Goal: Transaction & Acquisition: Purchase product/service

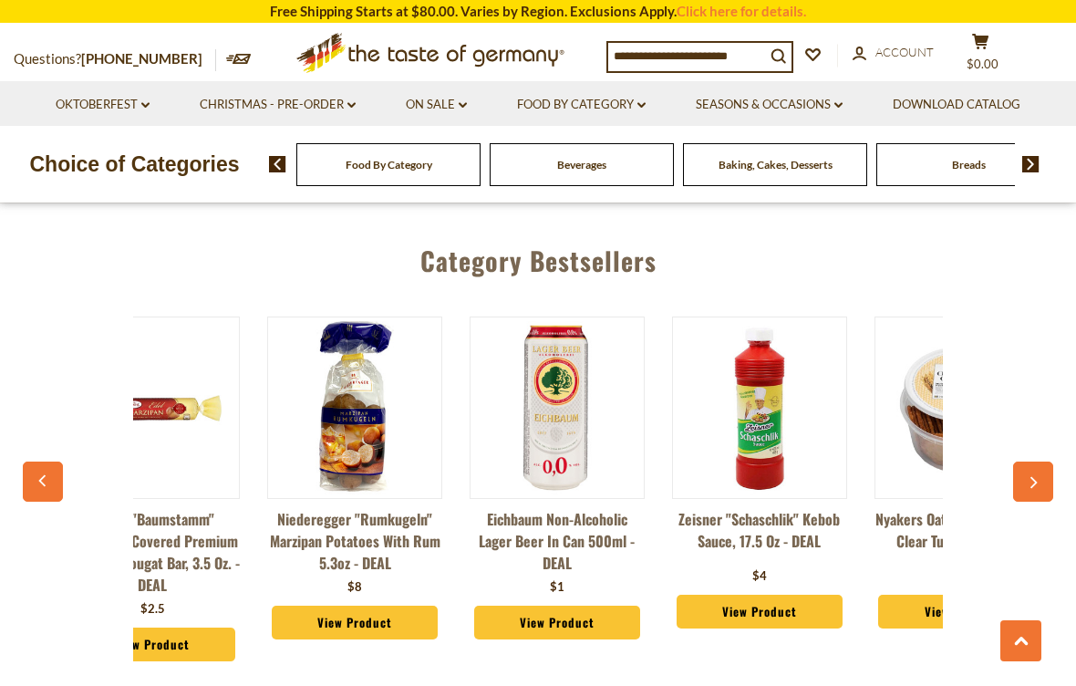
scroll to position [0, 100]
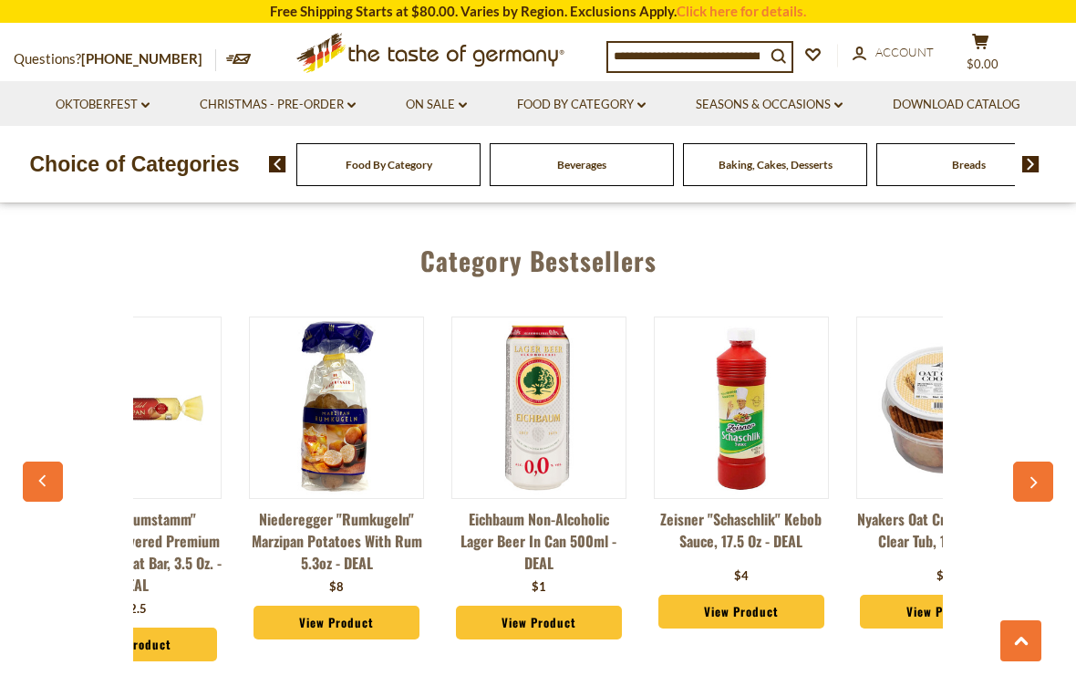
click at [1015, 462] on button "button" at bounding box center [1033, 482] width 40 height 40
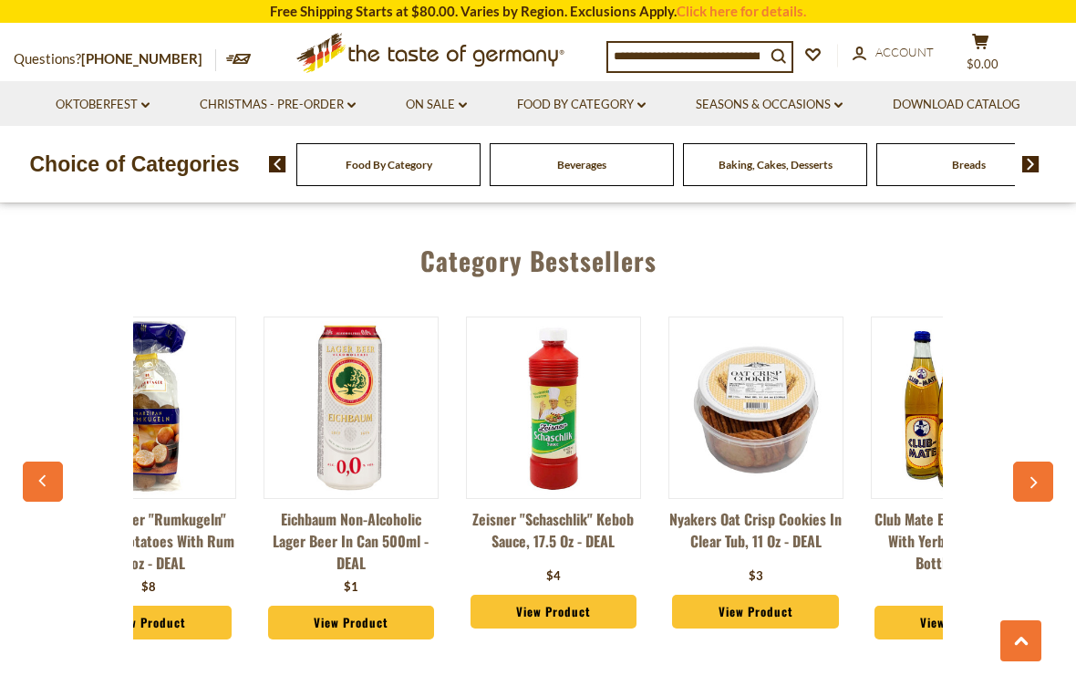
scroll to position [0, 303]
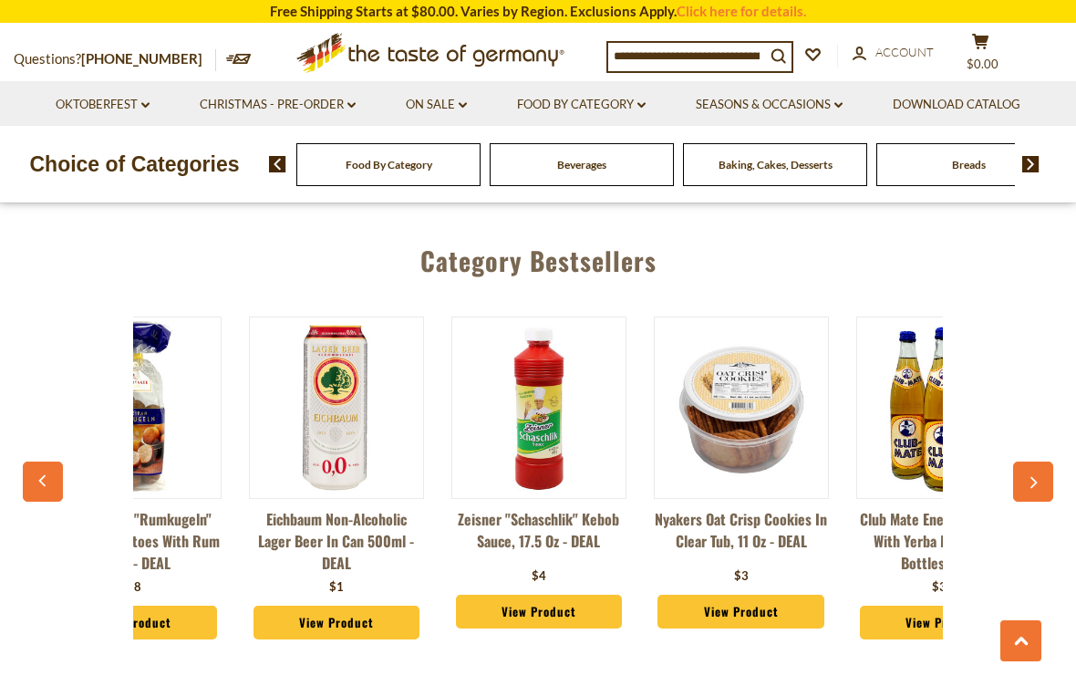
click at [1071, 383] on div "Category Bestsellers Zentis "Baumstamm" Chocolate-Covered Premium Marzipan Noug…" at bounding box center [538, 456] width 1076 height 474
click at [1049, 462] on button "button" at bounding box center [1033, 482] width 40 height 40
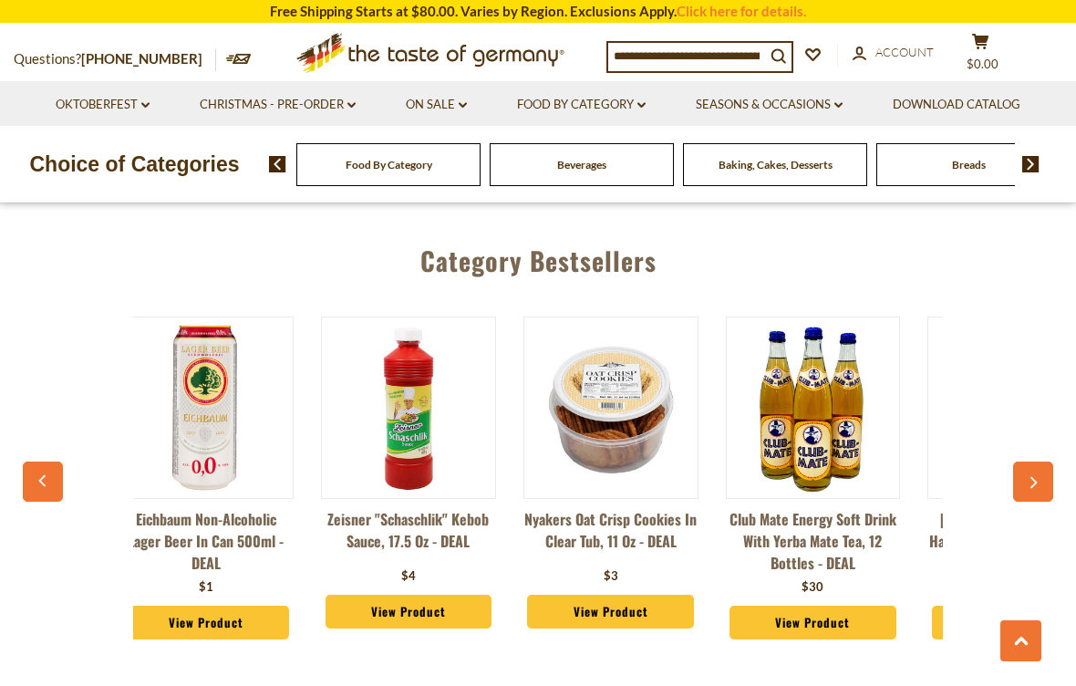
scroll to position [0, 505]
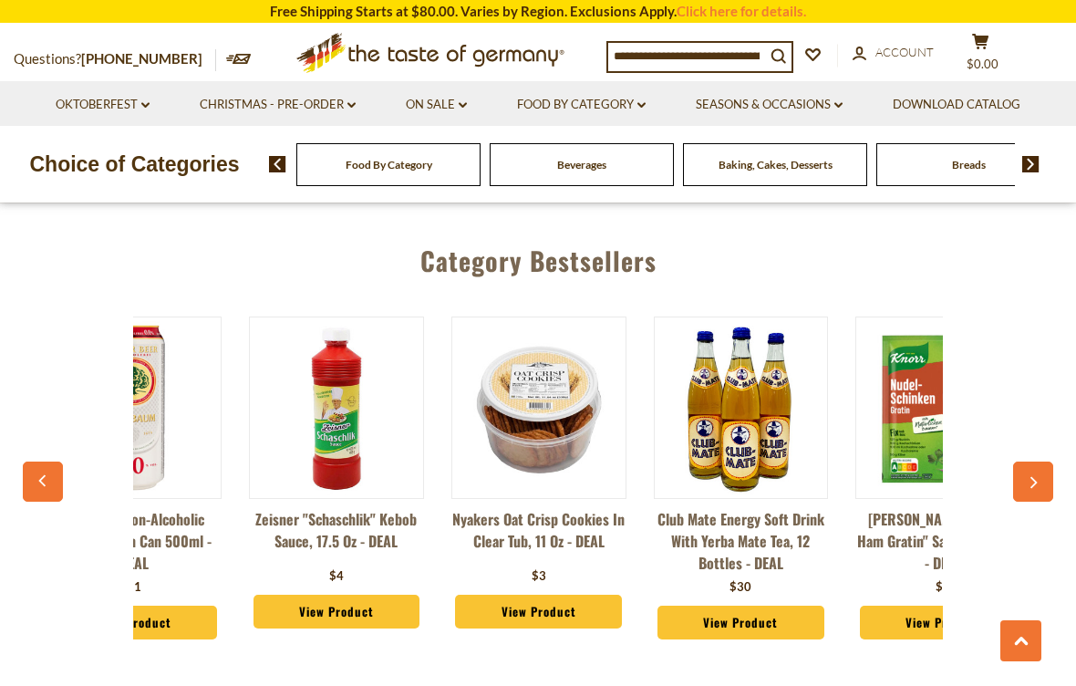
click at [1024, 462] on button "button" at bounding box center [1033, 482] width 40 height 40
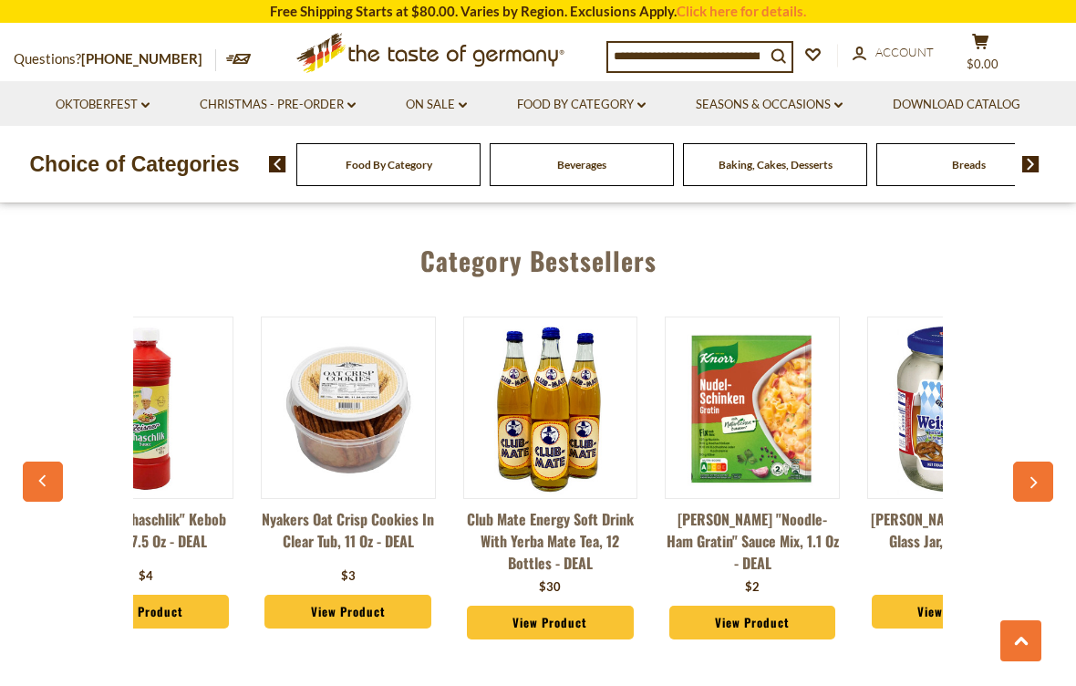
scroll to position [0, 708]
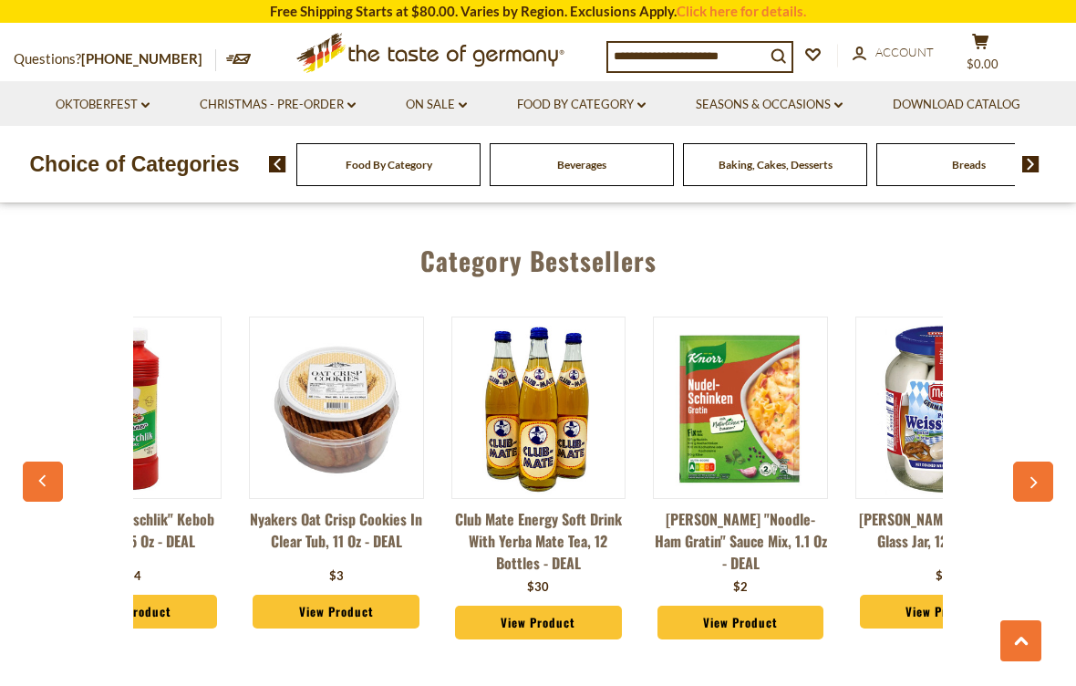
click at [1021, 462] on button "button" at bounding box center [1033, 482] width 40 height 40
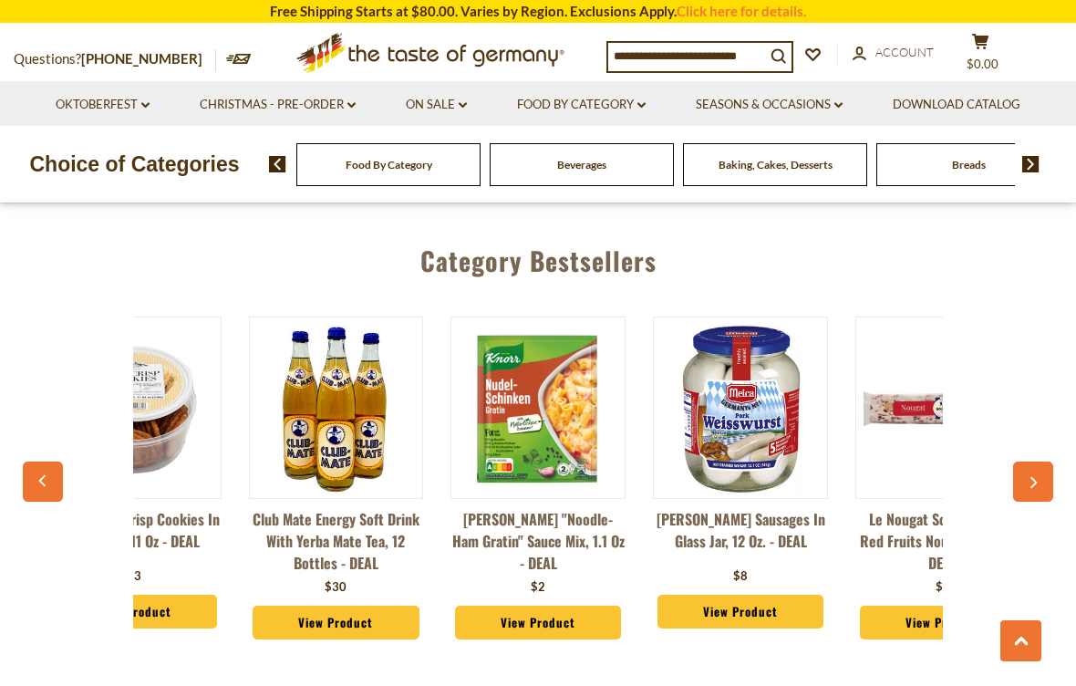
click at [1028, 477] on icon "button" at bounding box center [1033, 483] width 12 height 13
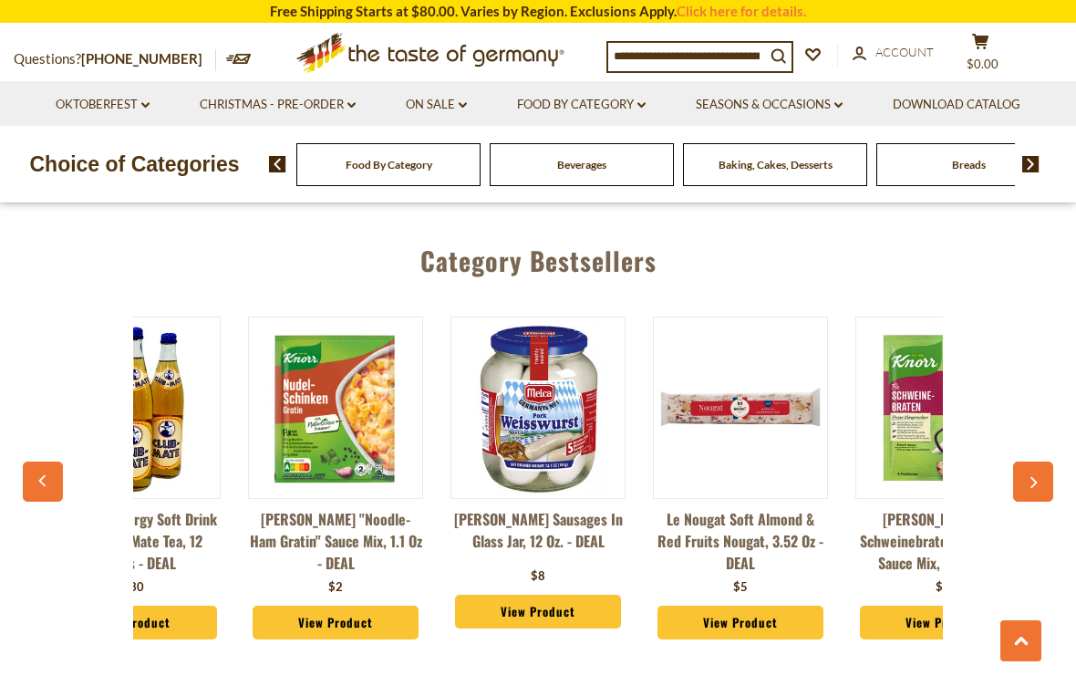
click at [1032, 477] on icon "button" at bounding box center [1033, 483] width 12 height 13
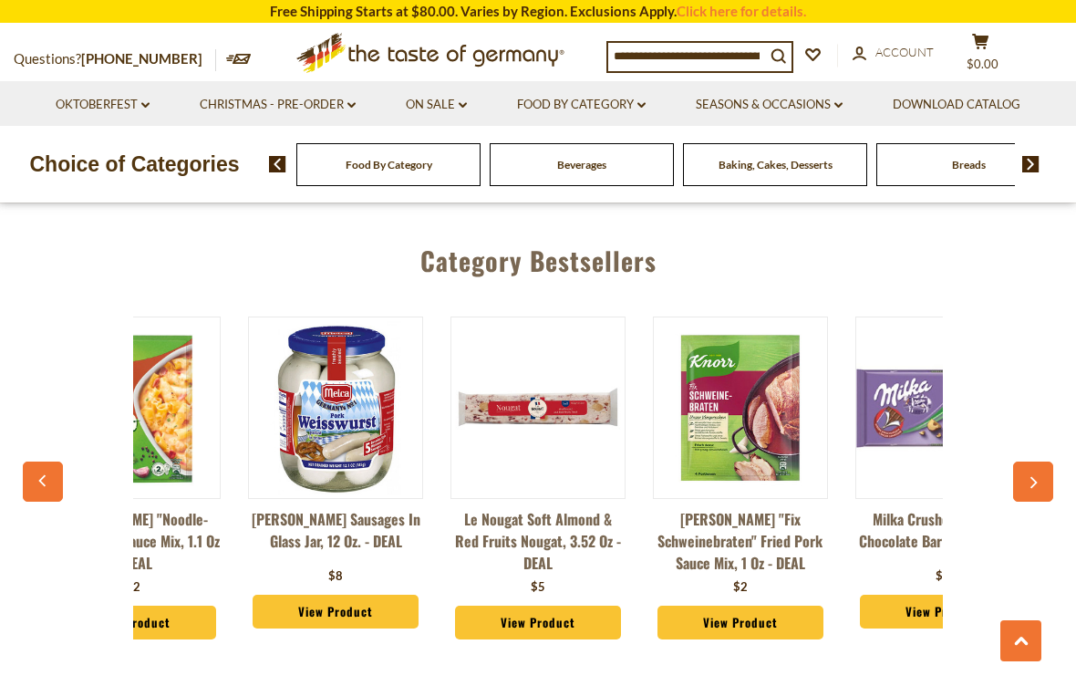
click at [1028, 477] on icon "button" at bounding box center [1033, 483] width 12 height 13
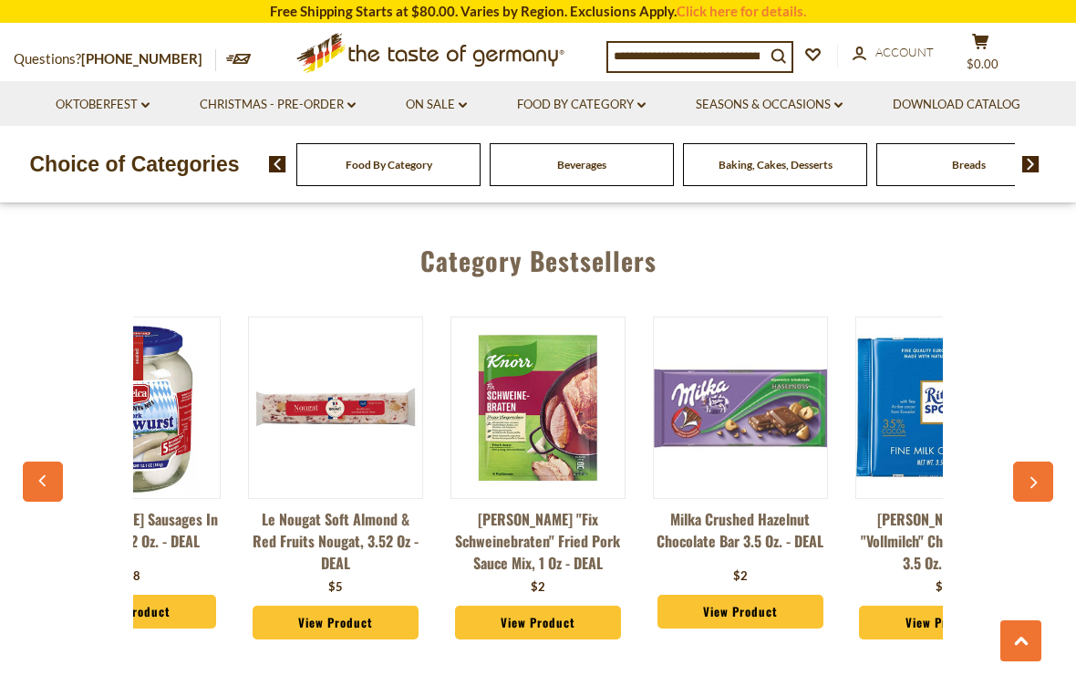
click at [1024, 462] on button "button" at bounding box center [1033, 482] width 40 height 40
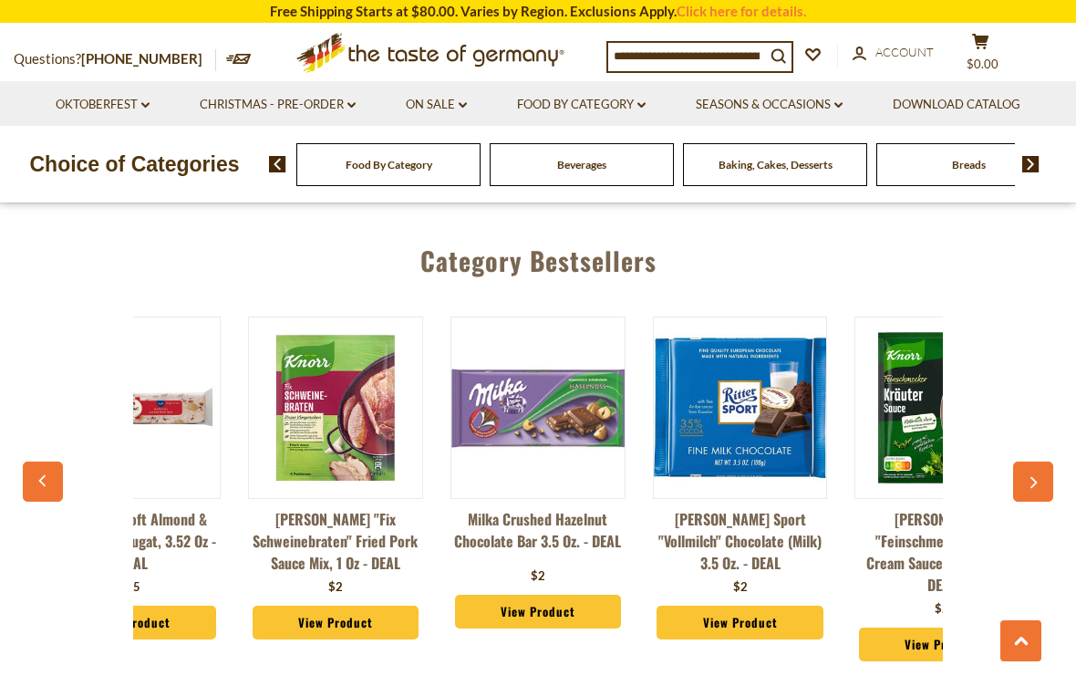
click at [1026, 462] on button "button" at bounding box center [1033, 482] width 40 height 40
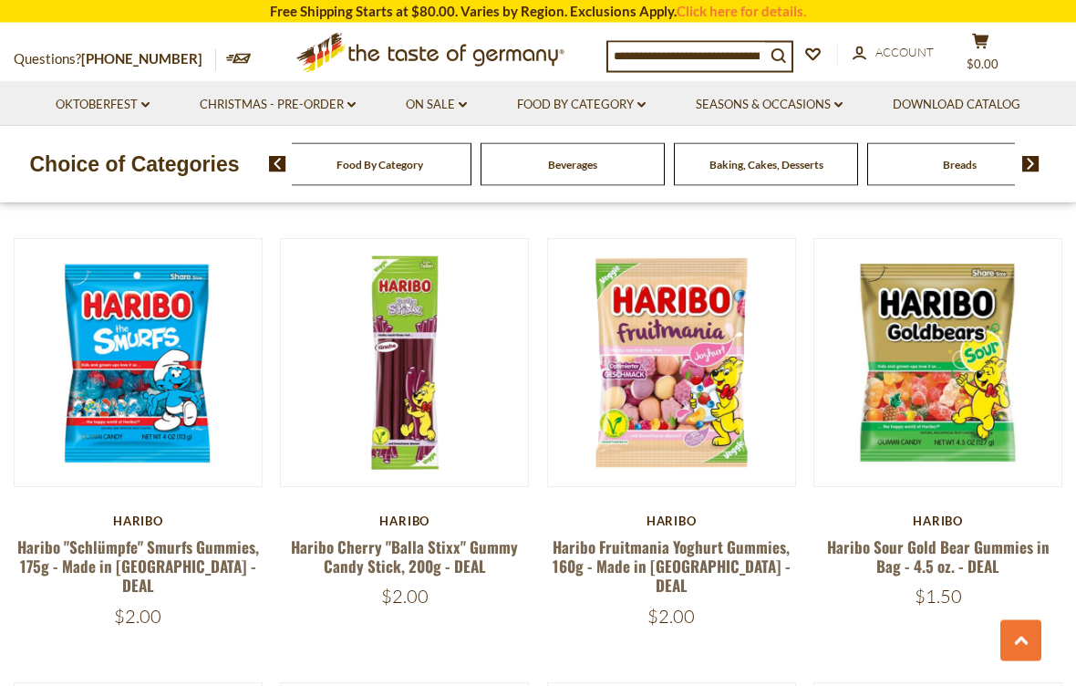
scroll to position [732, 0]
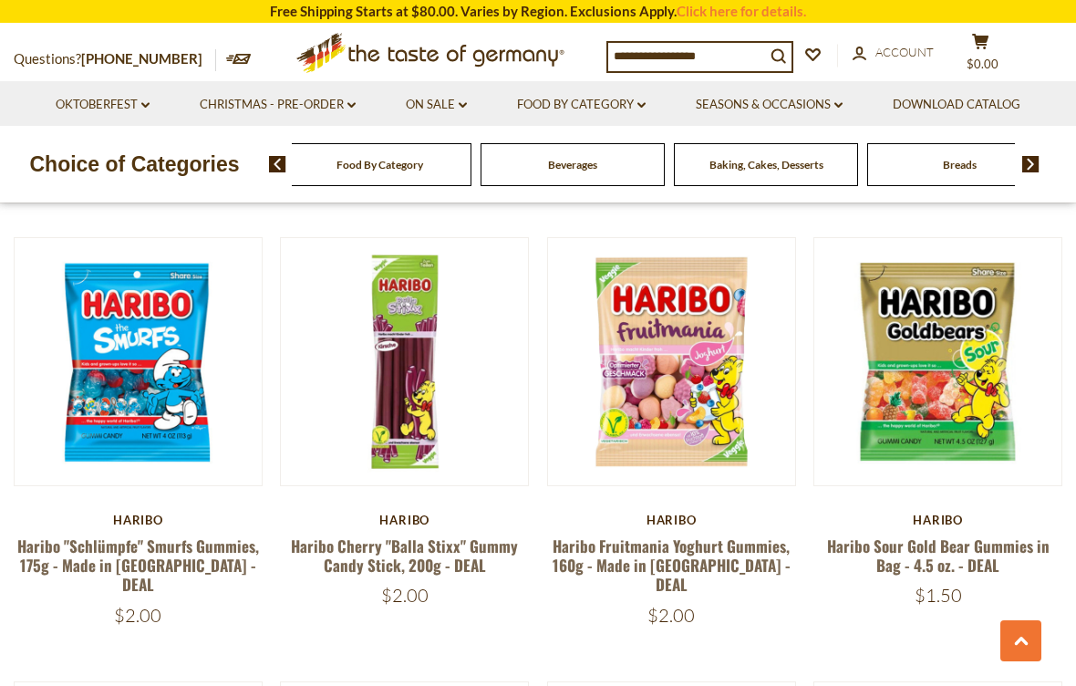
click at [128, 423] on link at bounding box center [139, 361] width 208 height 208
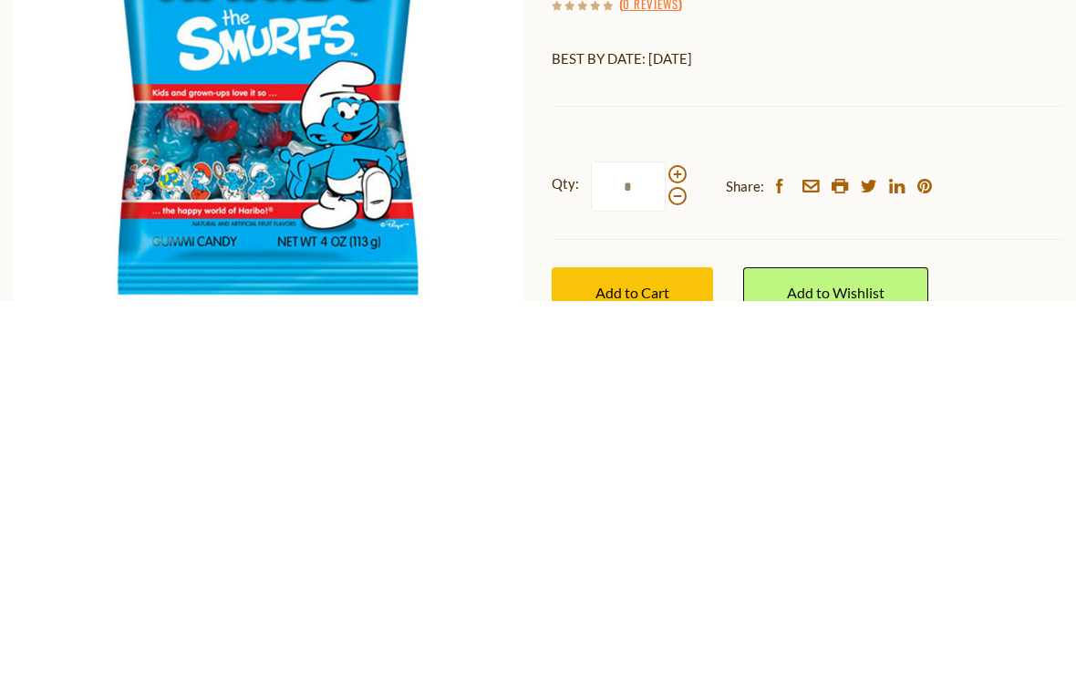
scroll to position [92, 0]
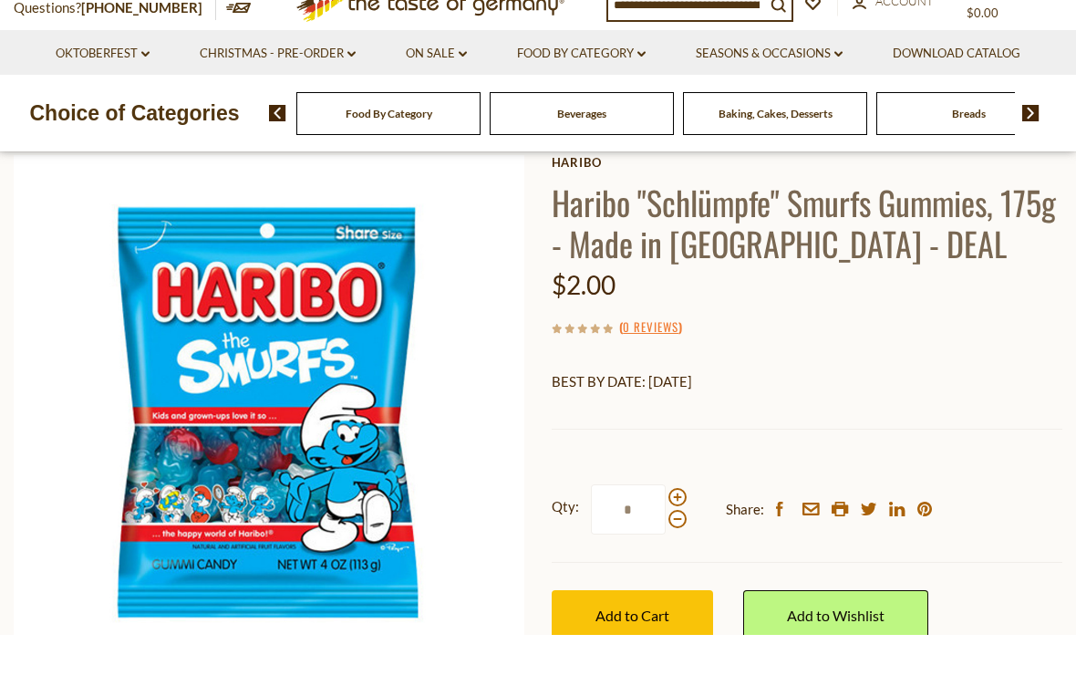
click at [481, 143] on div "Cereal" at bounding box center [388, 164] width 184 height 43
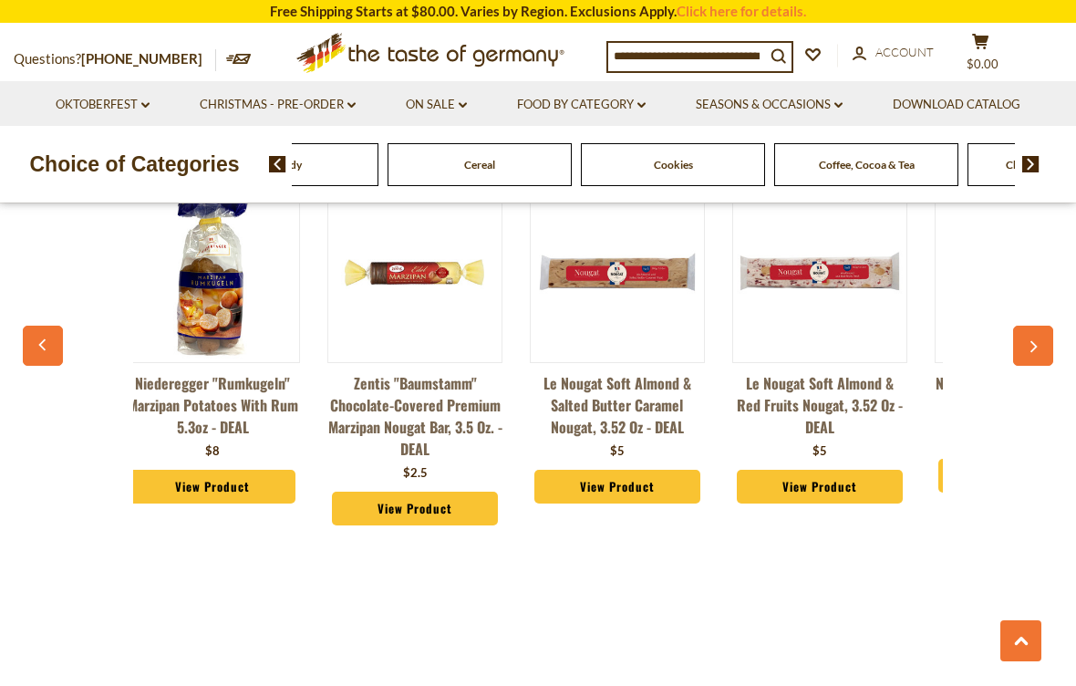
scroll to position [0, 21]
click at [54, 362] on button "button" at bounding box center [43, 346] width 40 height 40
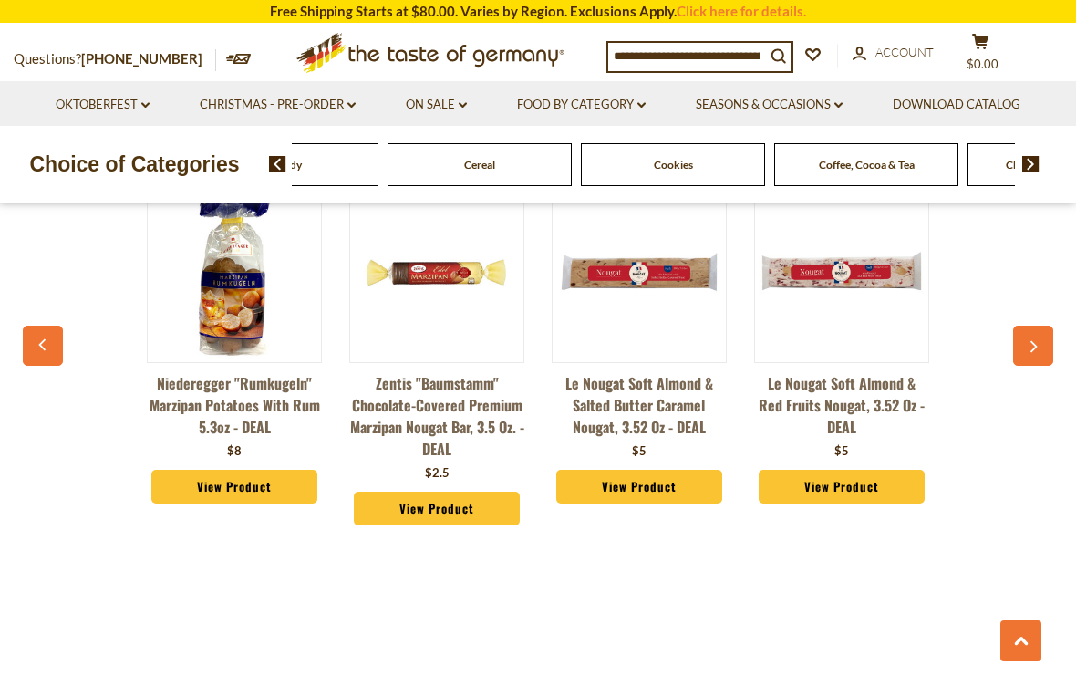
click at [59, 339] on button "button" at bounding box center [43, 346] width 40 height 40
click at [1045, 327] on button "button" at bounding box center [1033, 346] width 40 height 40
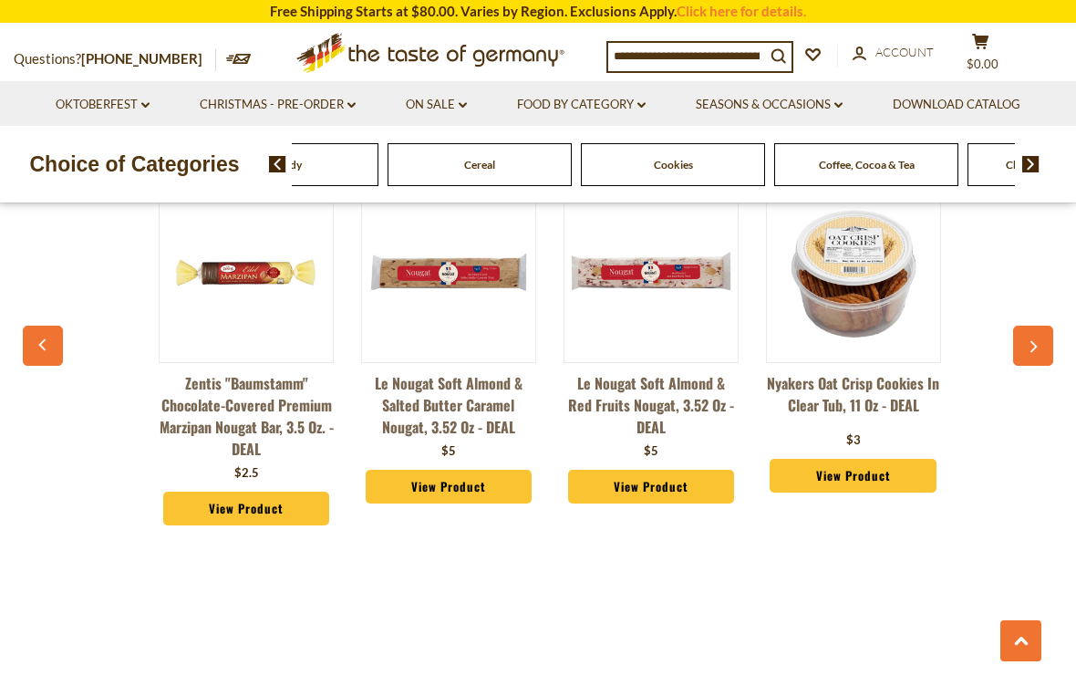
scroll to position [0, 203]
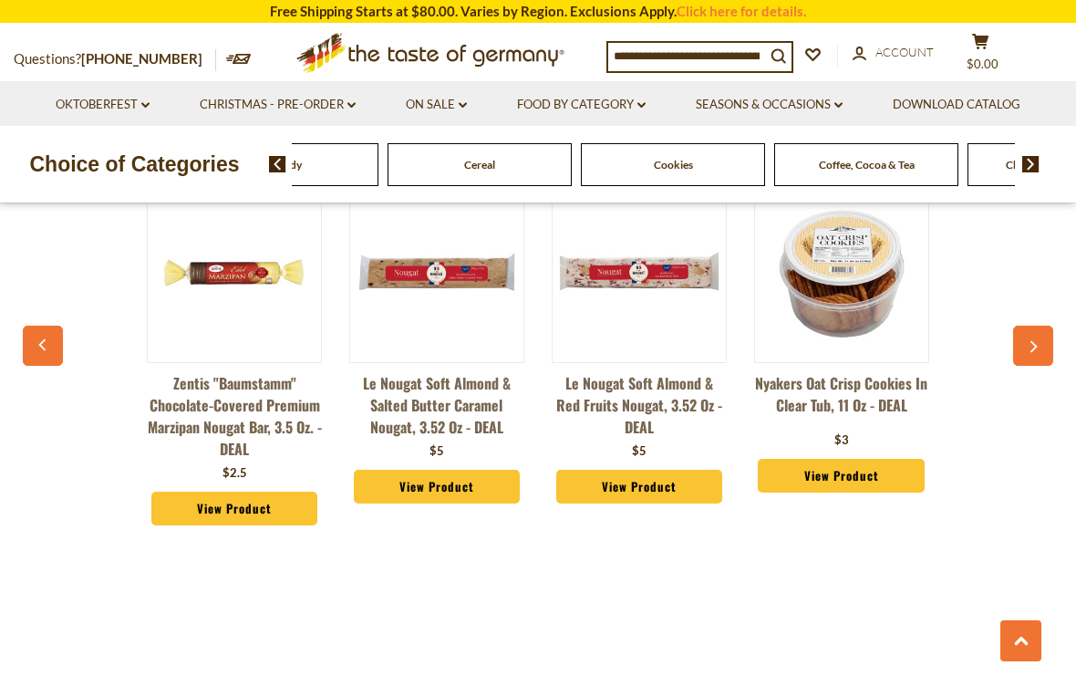
click at [1023, 310] on div "Niederegger "Rumkugeln" Marzipan Potatoes with Rum 5.3oz - DEAL $8 View Product…" at bounding box center [538, 358] width 1012 height 400
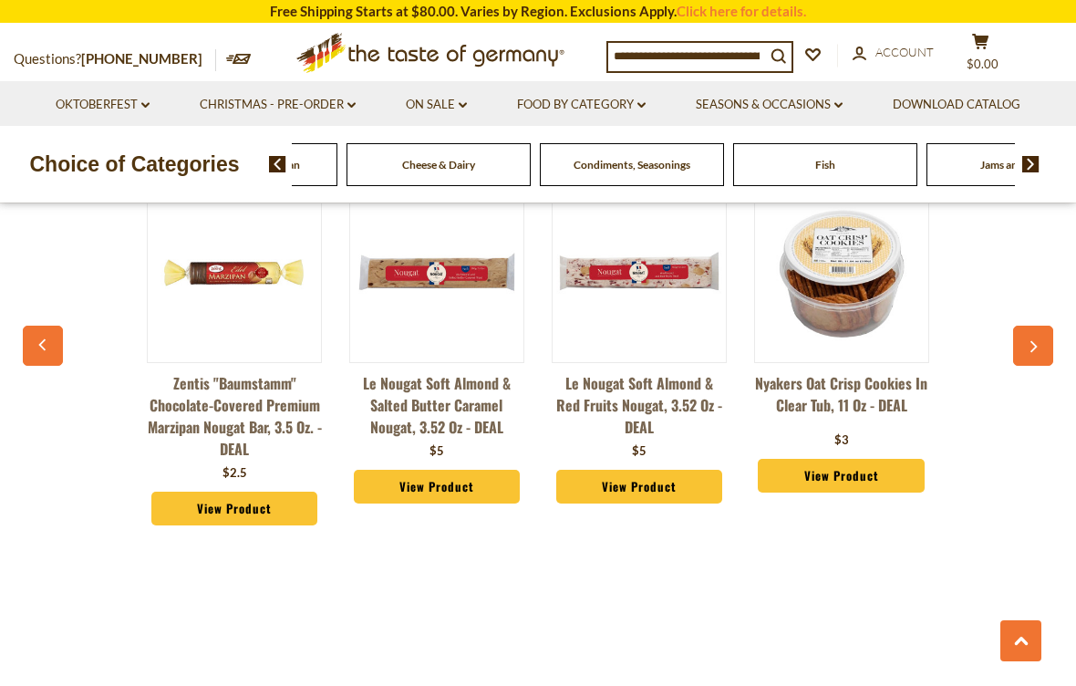
click at [839, 158] on div "Food By Category Beverages Baking, Cakes, Desserts Breads Candy Cereal Cookies …" at bounding box center [439, 164] width 3674 height 43
click at [872, 256] on img at bounding box center [841, 271] width 173 height 173
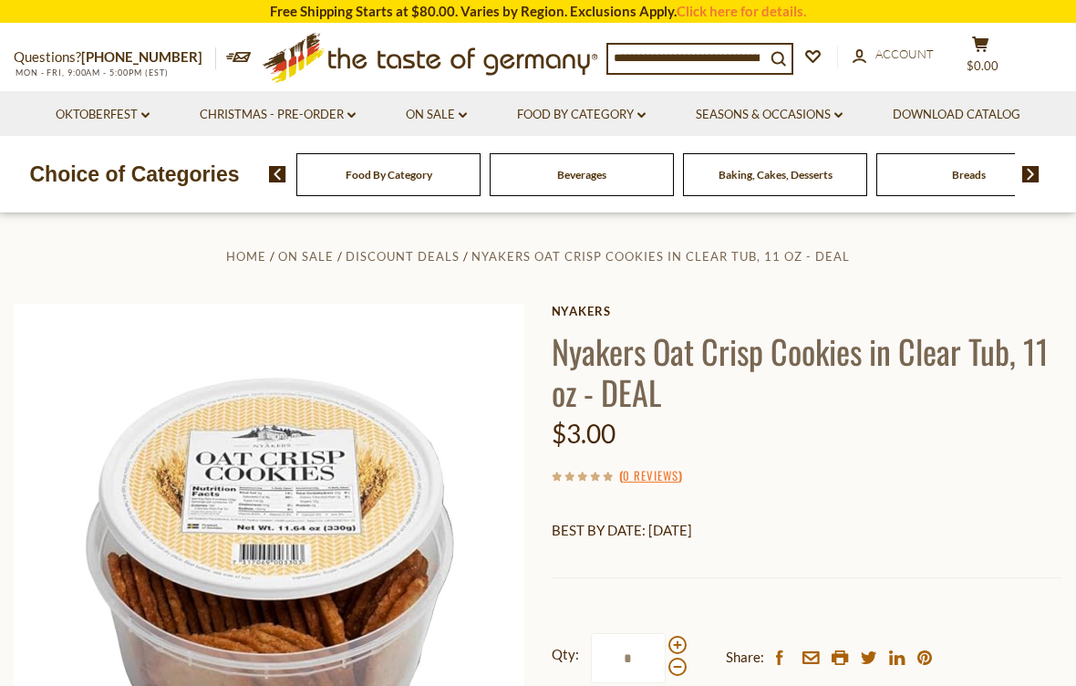
click at [686, 62] on input at bounding box center [686, 58] width 157 height 26
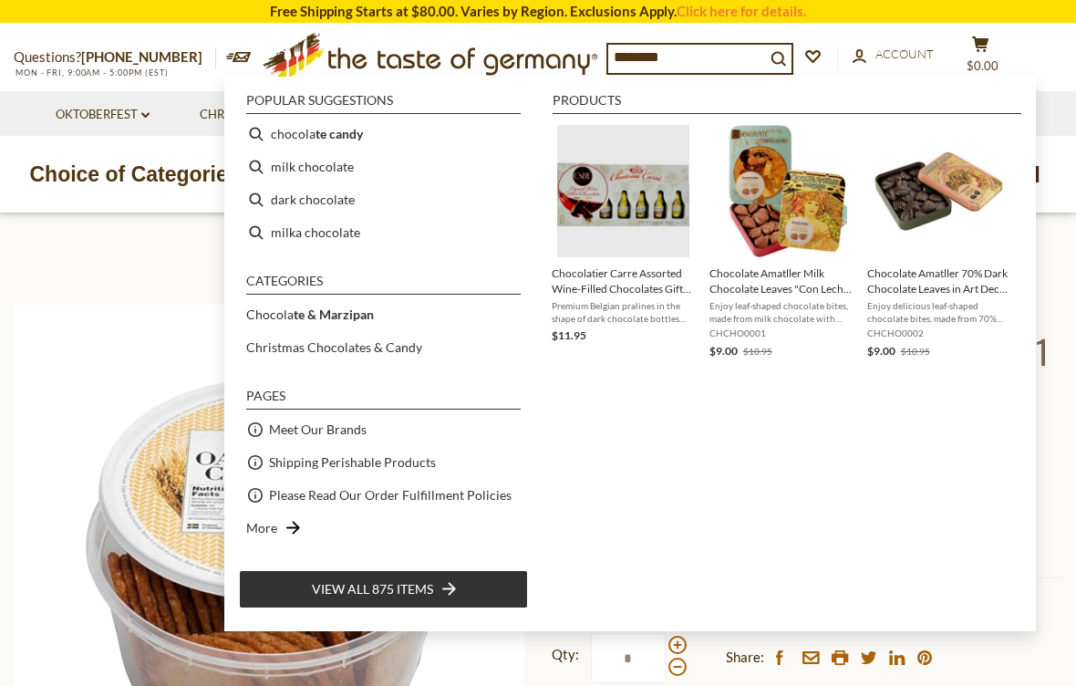
type input "*********"
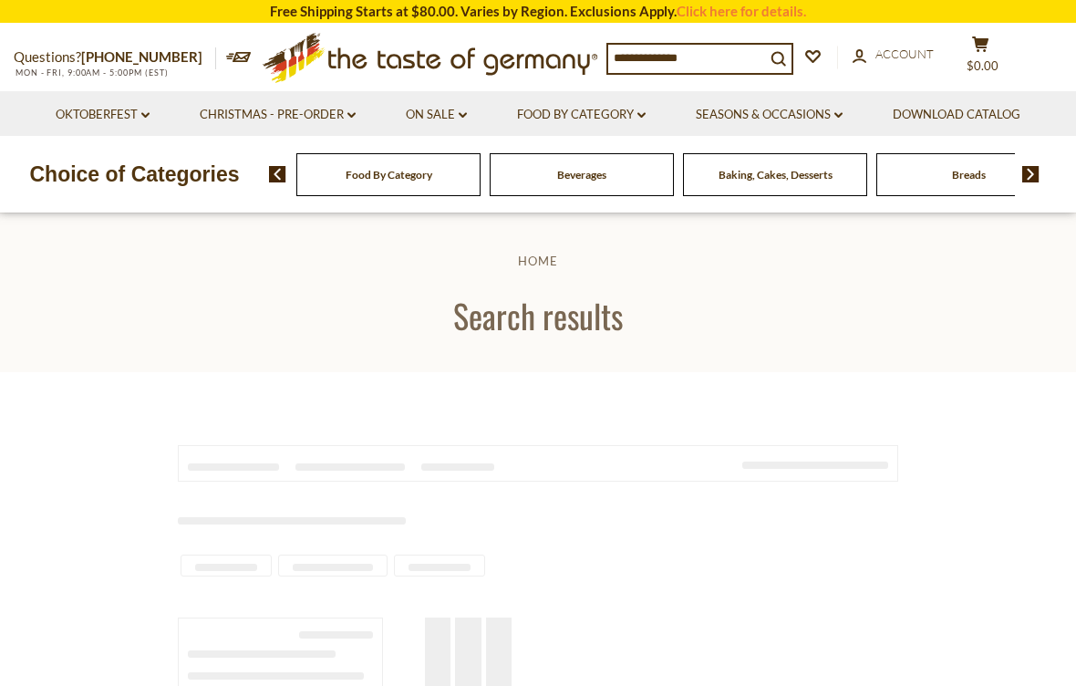
type input "*********"
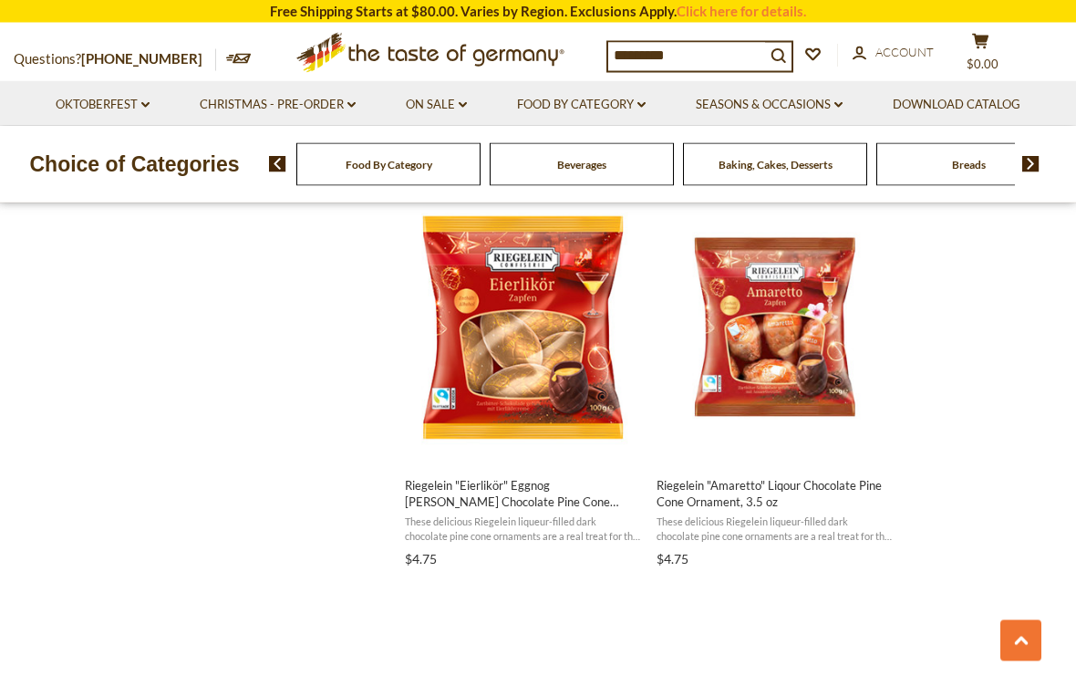
scroll to position [1931, 0]
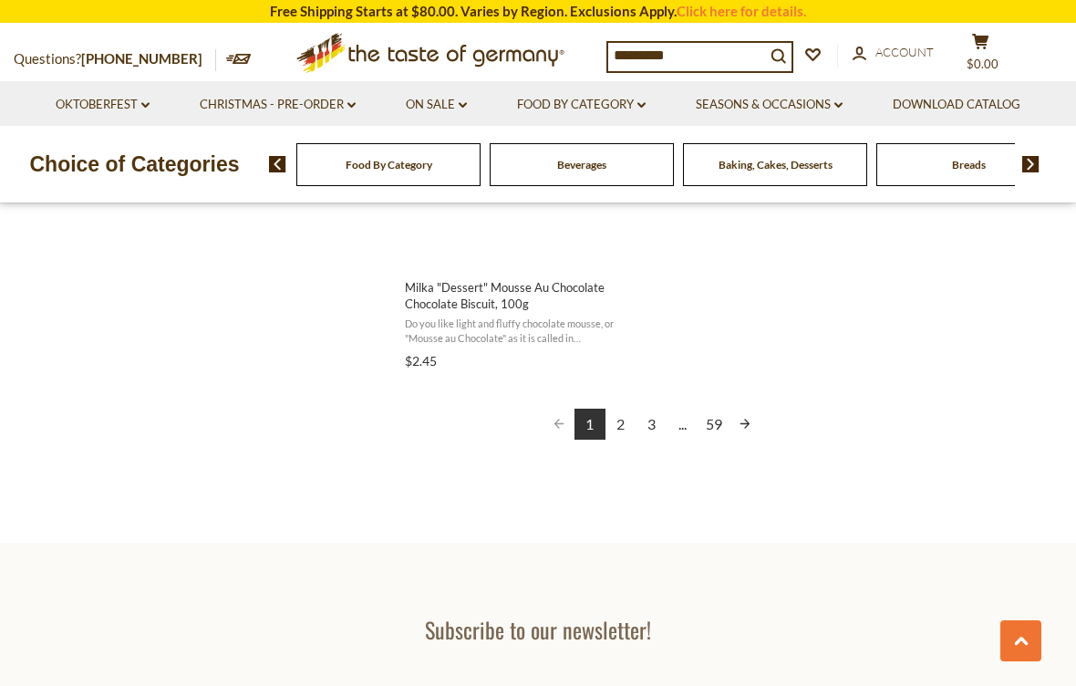
click at [620, 412] on link "2" at bounding box center [621, 424] width 31 height 31
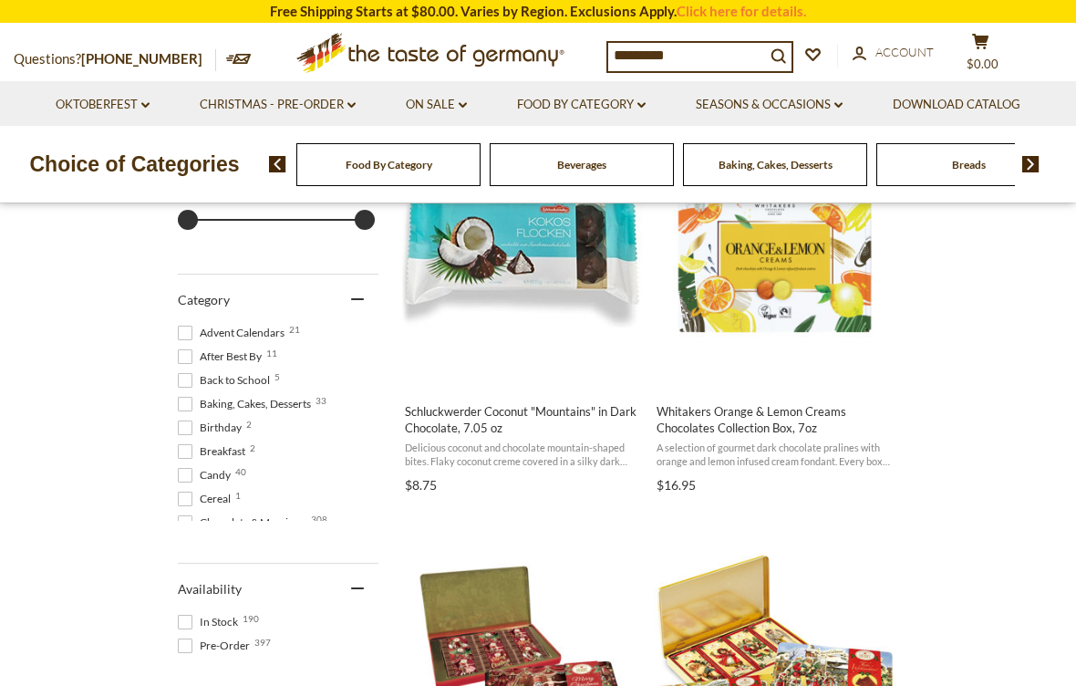
scroll to position [429, 0]
click at [197, 349] on span "After Best By 11" at bounding box center [222, 357] width 89 height 16
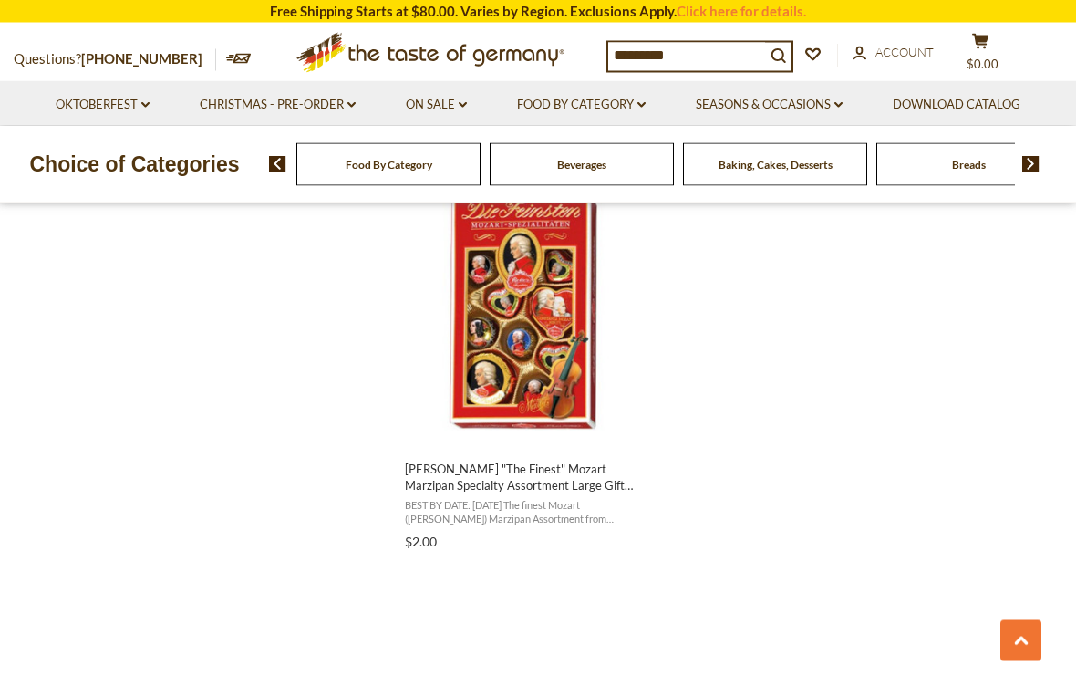
scroll to position [2363, 0]
click at [440, 98] on link "On Sale dropdown_arrow" at bounding box center [436, 105] width 61 height 20
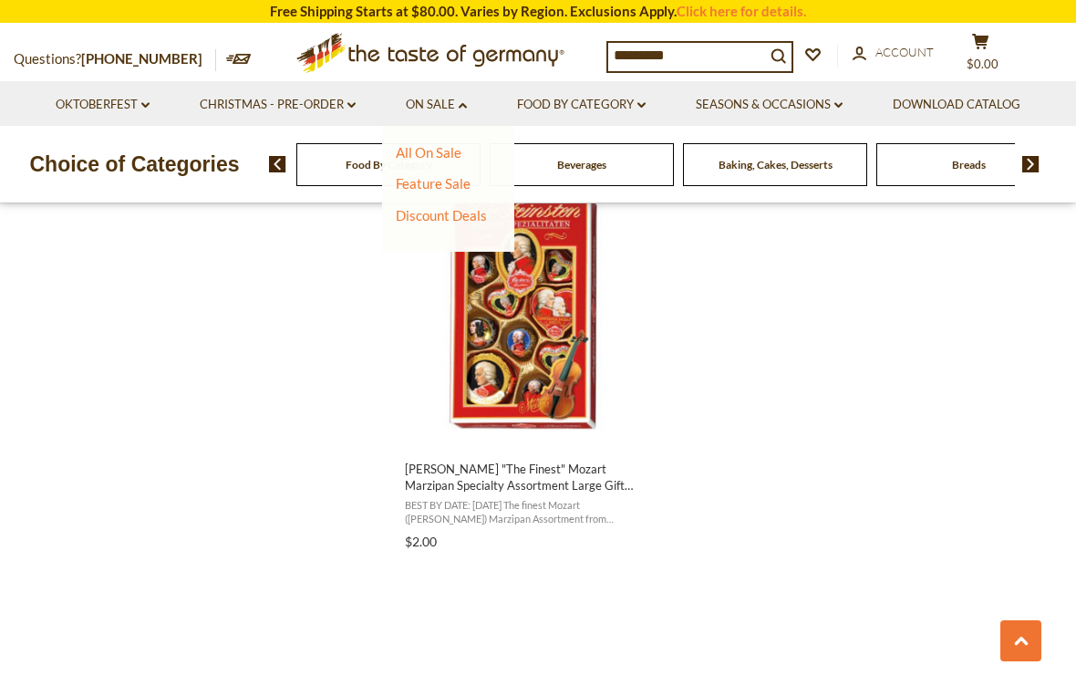
click at [411, 151] on link "All On Sale" at bounding box center [429, 152] width 66 height 16
click at [427, 189] on link "Feature Sale" at bounding box center [433, 183] width 75 height 16
click at [426, 151] on link "All On Sale" at bounding box center [429, 152] width 66 height 16
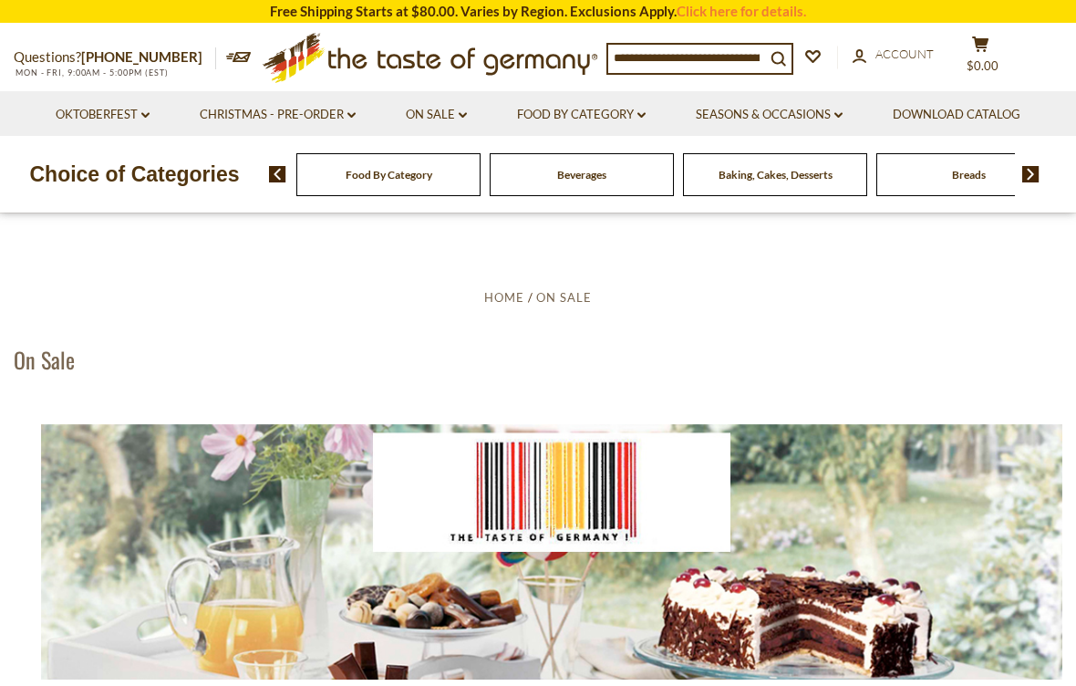
click at [453, 122] on link "On Sale dropdown_arrow" at bounding box center [436, 115] width 61 height 20
click at [446, 233] on link "Discount Deals" at bounding box center [441, 226] width 91 height 26
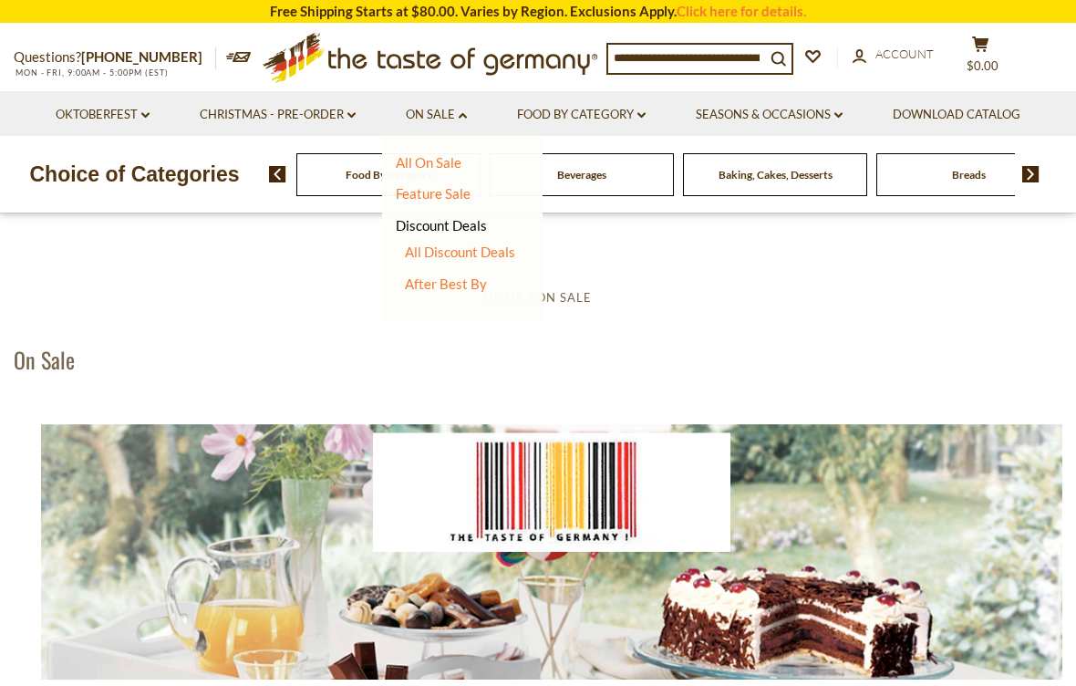
click at [437, 234] on link "Discount Deals" at bounding box center [441, 226] width 91 height 26
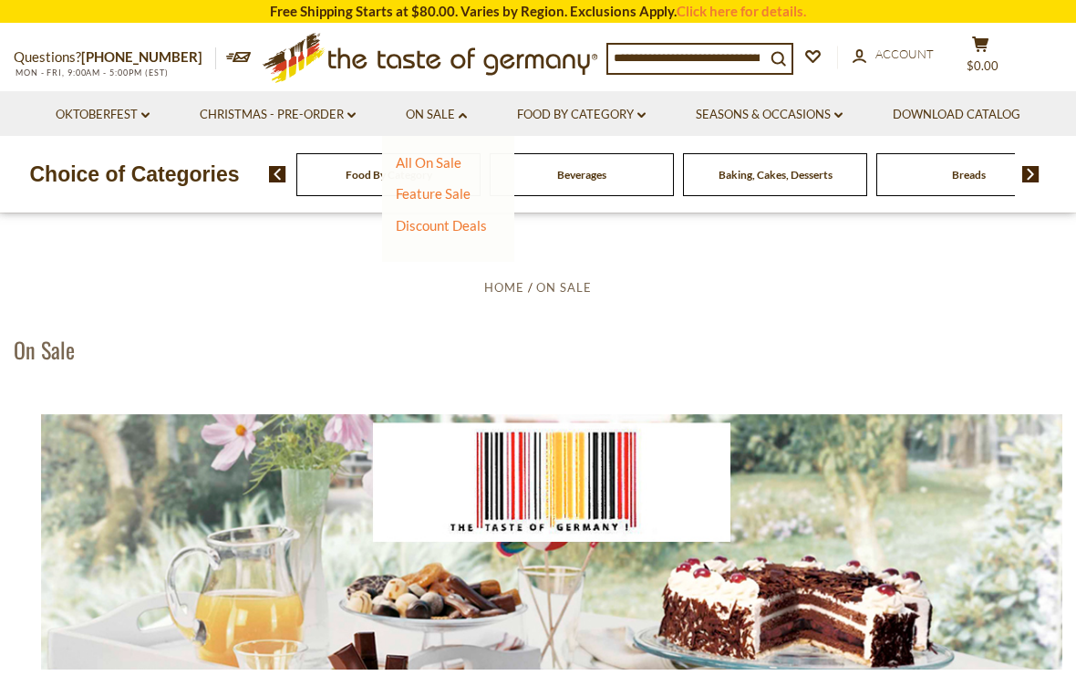
click at [675, 59] on input at bounding box center [686, 58] width 157 height 26
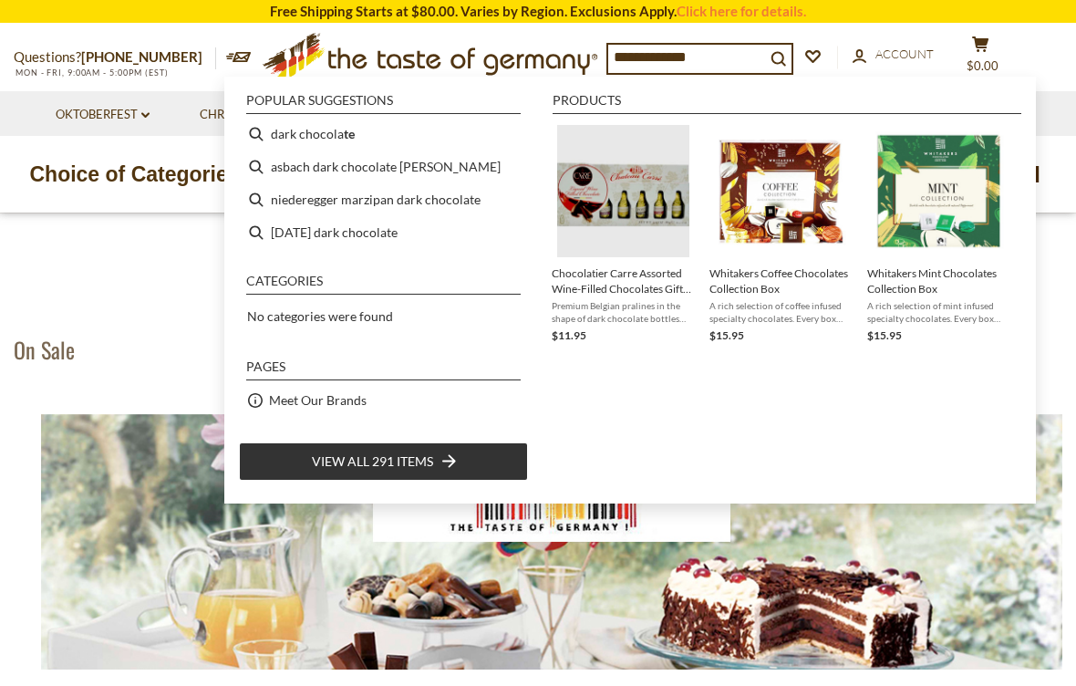
type input "**********"
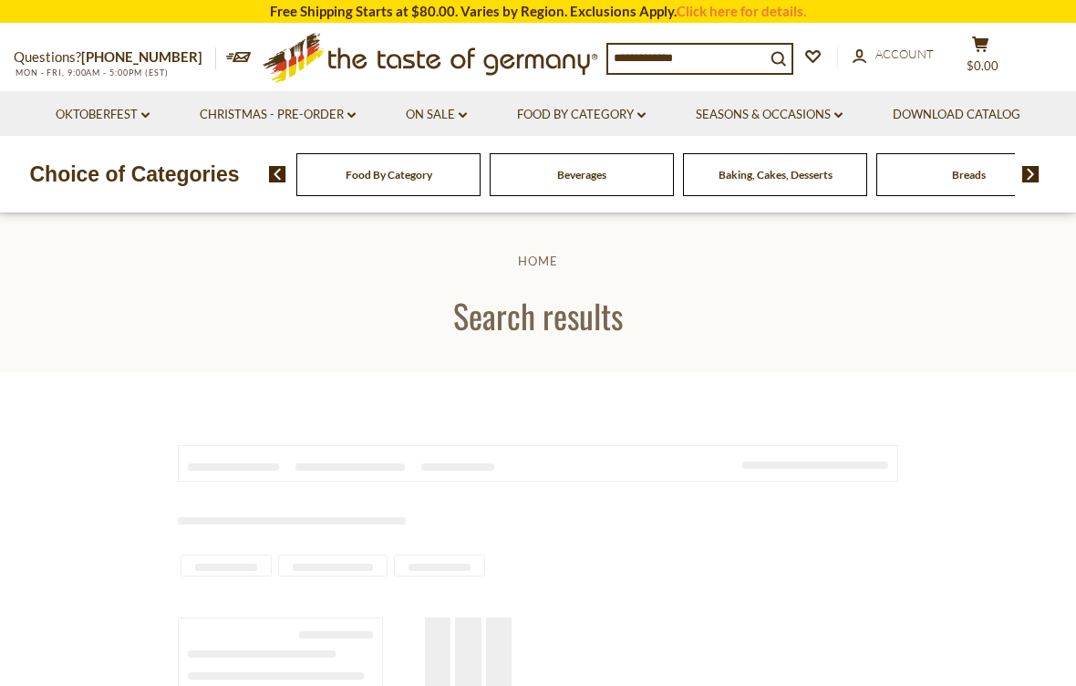
type input "**********"
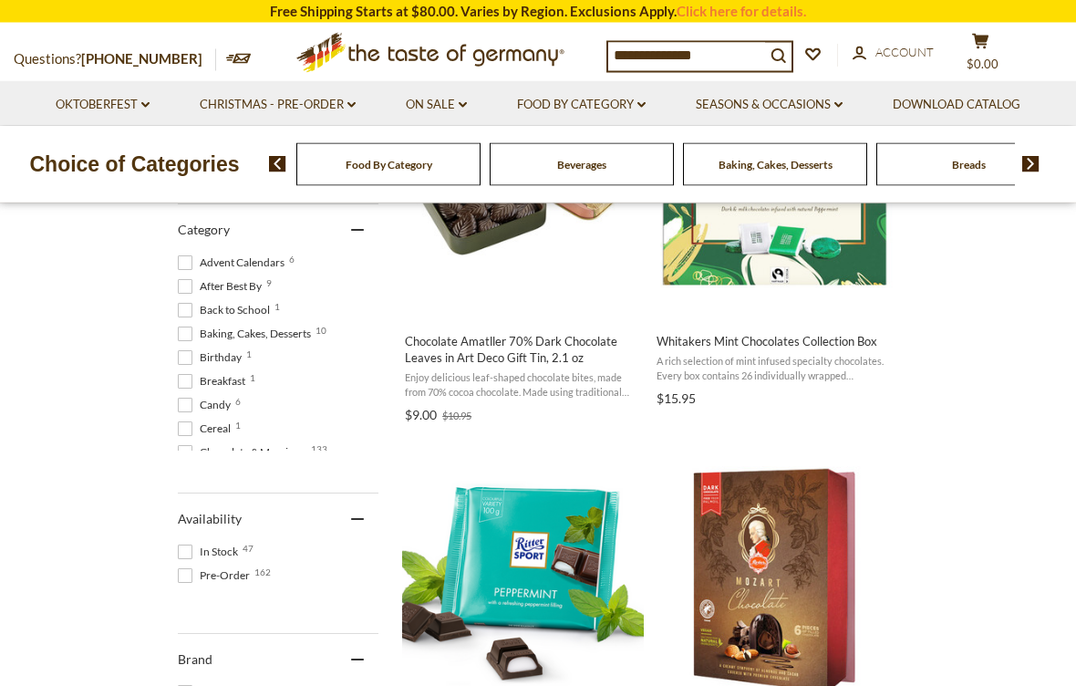
scroll to position [509, 0]
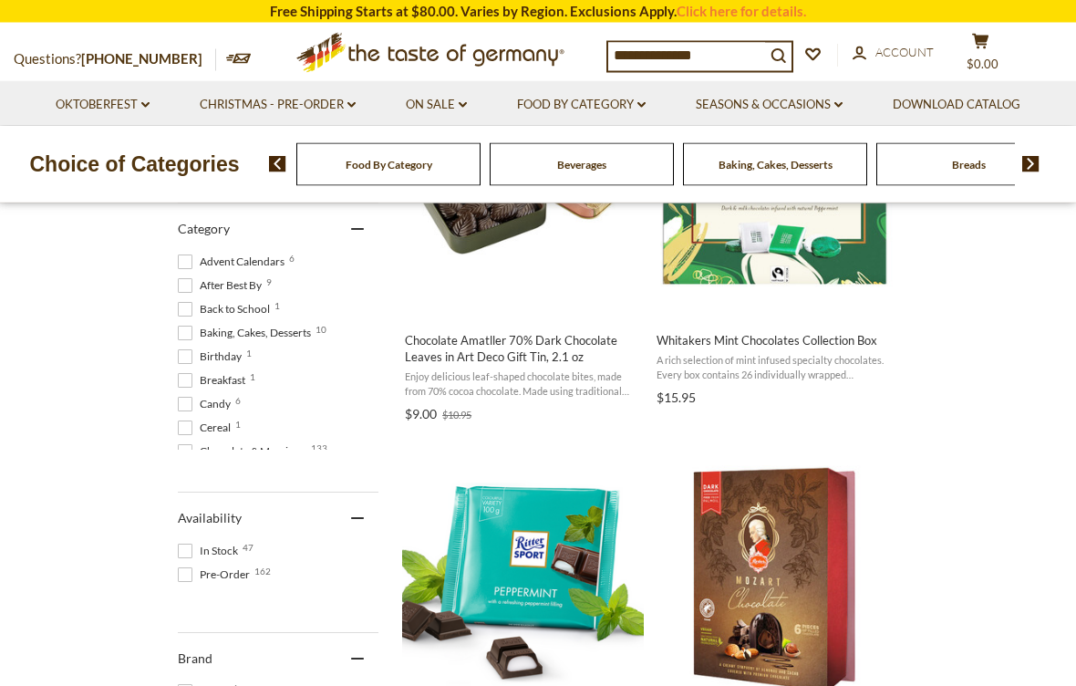
click at [189, 285] on span at bounding box center [185, 286] width 15 height 15
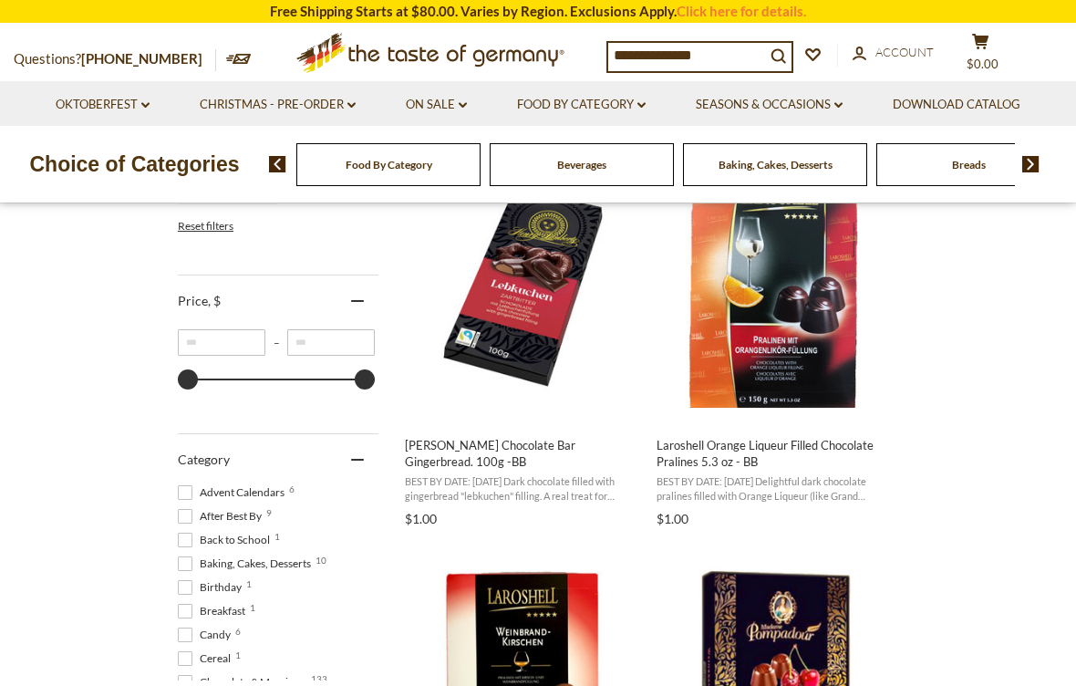
scroll to position [399, 0]
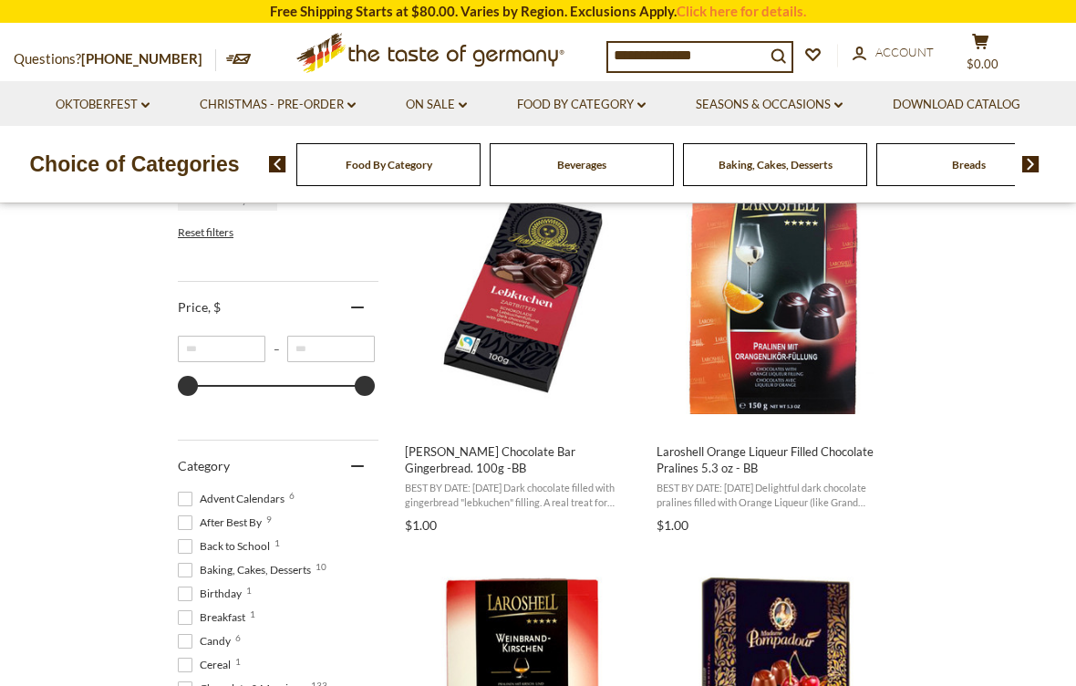
click at [469, 321] on img "Lambertz Chocolate Bar Gingerbread. 100g -BB" at bounding box center [523, 293] width 242 height 242
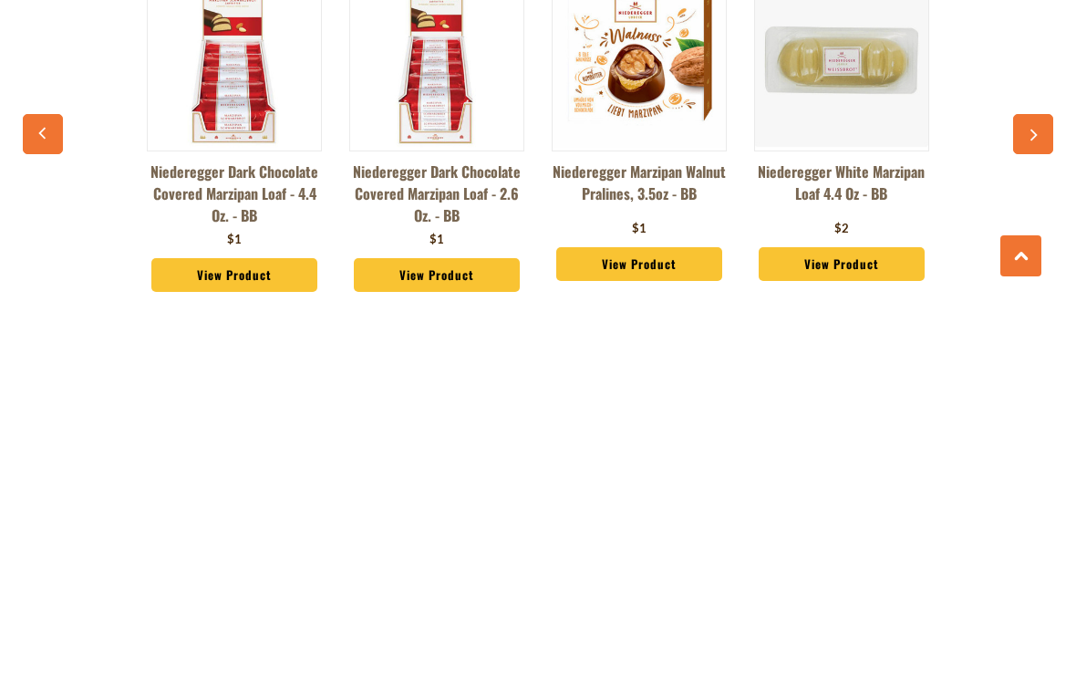
scroll to position [1200, 0]
click at [246, 546] on link "Niederegger Dark Chocolate Covered Marzipan Loaf - 4.4 oz. - BB" at bounding box center [234, 579] width 175 height 66
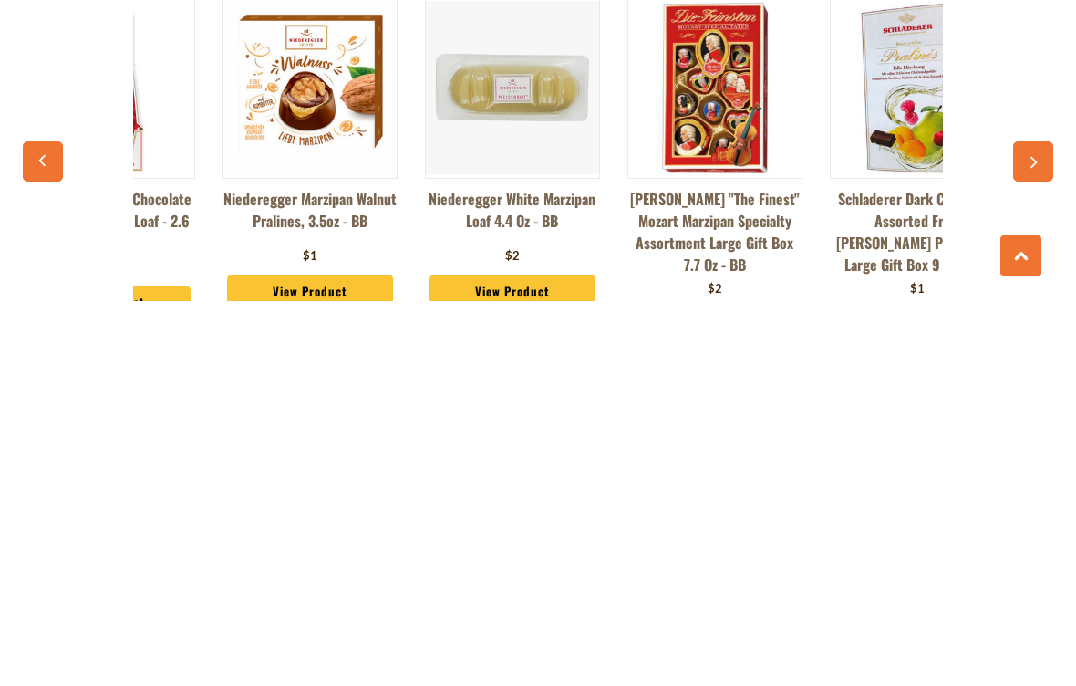
scroll to position [0, 106]
